Goal: Download file/media

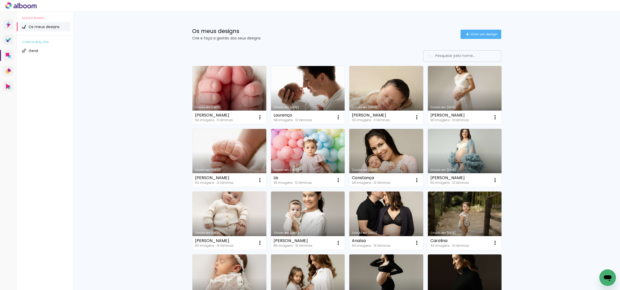
click at [233, 109] on link "Criado em [DATE]" at bounding box center [229, 95] width 74 height 58
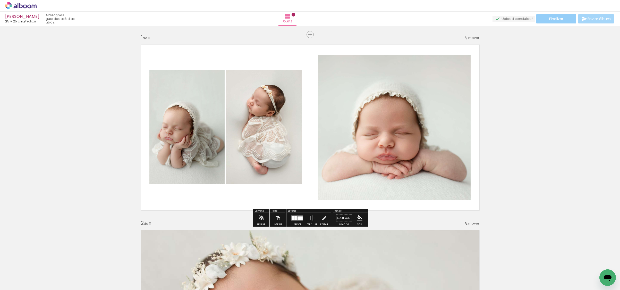
click at [554, 19] on span "Finalizar" at bounding box center [556, 19] width 14 height 4
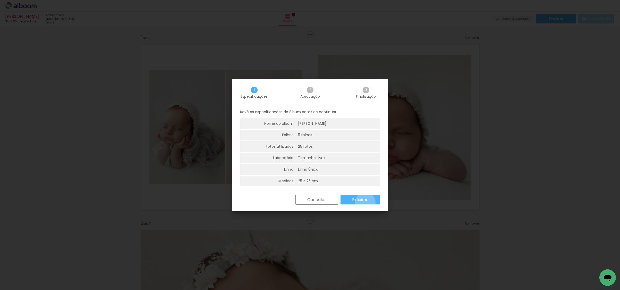
drag, startPoint x: 365, startPoint y: 202, endPoint x: 357, endPoint y: 191, distance: 13.9
click at [365, 202] on paper-button "Próximo" at bounding box center [360, 199] width 40 height 9
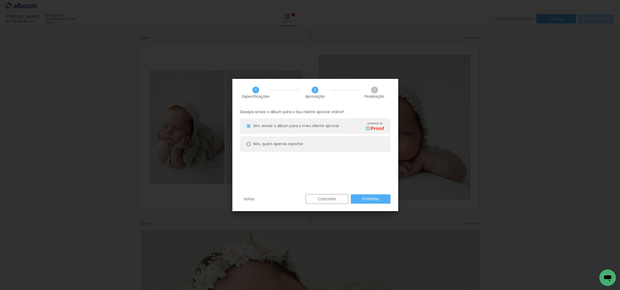
click at [289, 147] on paper-radio-button "Não, quero apenas exportar" at bounding box center [315, 143] width 150 height 15
type paper-radio-button "on"
click at [0, 0] on slot "Próximo" at bounding box center [0, 0] width 0 height 0
type input "Alta, 300 DPI"
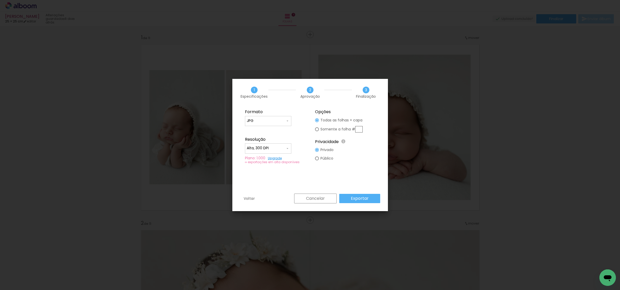
click at [0, 0] on slot "Exportar" at bounding box center [0, 0] width 0 height 0
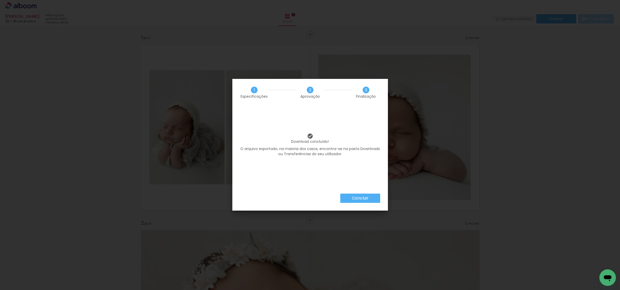
click at [365, 198] on paper-button "Concluir" at bounding box center [360, 197] width 40 height 9
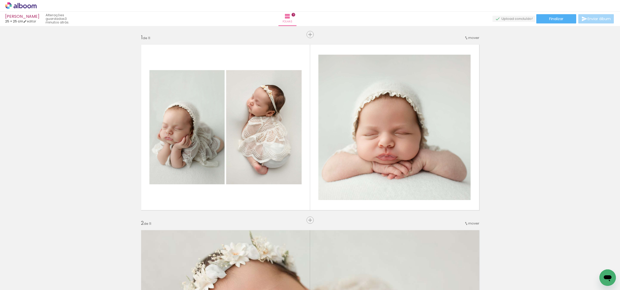
scroll to position [0, 65]
click at [551, 14] on paper-button "Finalizar" at bounding box center [556, 18] width 40 height 9
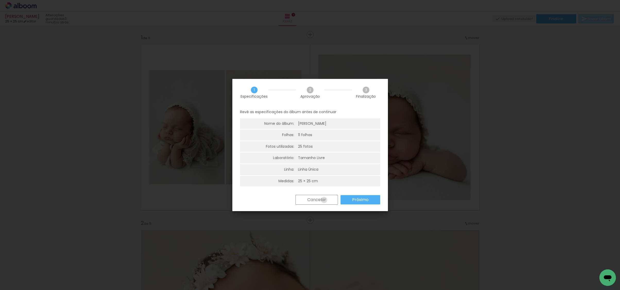
click at [0, 0] on slot "Cancelar" at bounding box center [0, 0] width 0 height 0
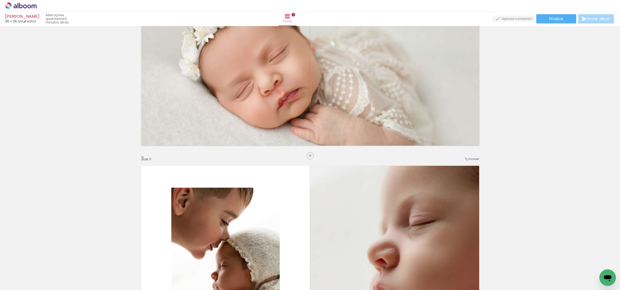
scroll to position [293, 0]
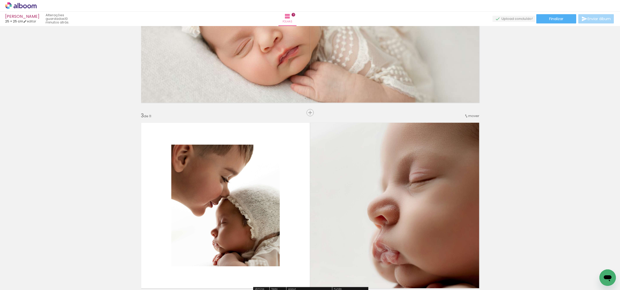
scroll to position [293, 0]
